Goal: Find specific fact: Find contact information

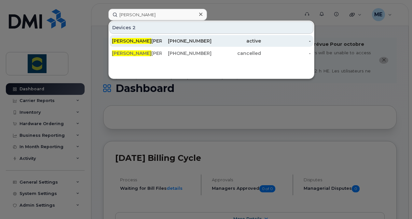
type input "[PERSON_NAME]"
click at [137, 42] on div "Cary Emley" at bounding box center [137, 41] width 50 height 7
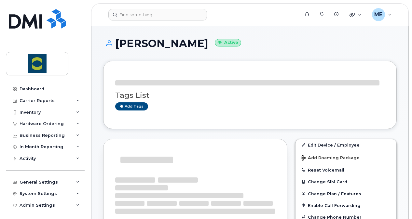
click at [143, 43] on h1 "Cary Emley Active" at bounding box center [249, 43] width 293 height 11
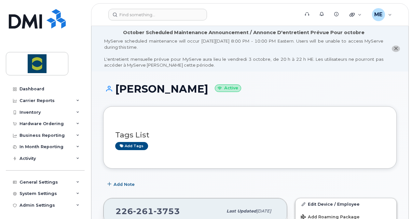
click at [281, 95] on div "Cary Emley Active" at bounding box center [249, 94] width 293 height 23
drag, startPoint x: 181, startPoint y: 212, endPoint x: 113, endPoint y: 213, distance: 67.6
click at [113, 213] on div "226 261 3753 Last updated Sep 19, 2025" at bounding box center [194, 211] width 183 height 26
copy span "226 261 3753"
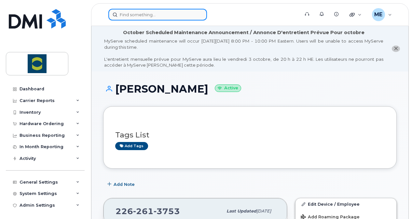
click at [139, 15] on input at bounding box center [157, 15] width 99 height 12
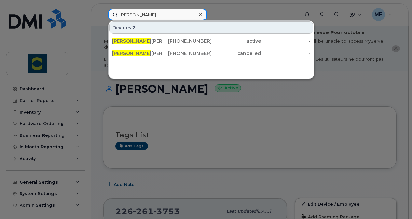
type input "cary"
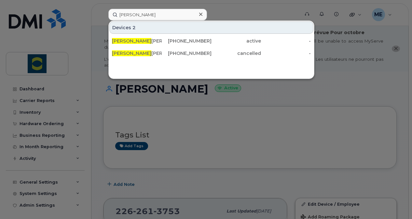
click at [79, 60] on div at bounding box center [206, 109] width 412 height 219
